Goal: Information Seeking & Learning: Learn about a topic

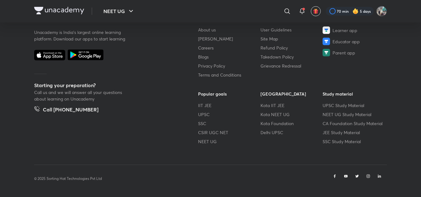
scroll to position [112, 0]
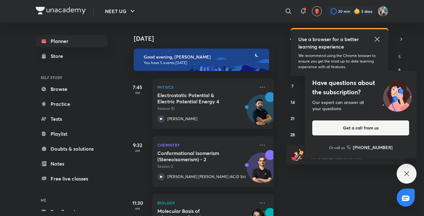
click at [378, 38] on icon at bounding box center [377, 38] width 7 height 7
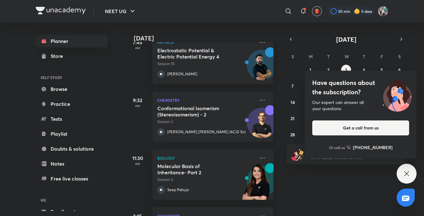
scroll to position [43, 0]
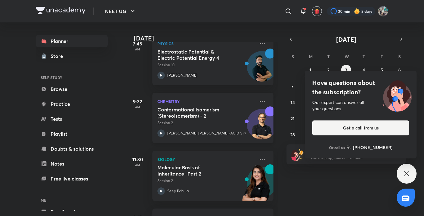
click at [208, 150] on div "11:30 AM Biology Molecular Basis of Inheritance- Part 2 Session 2 Seep Pahuja" at bounding box center [199, 172] width 148 height 58
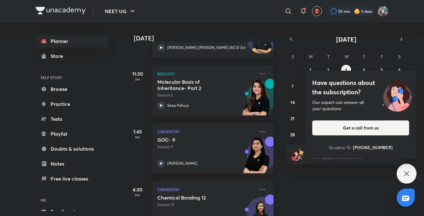
scroll to position [154, 0]
